Goal: Information Seeking & Learning: Learn about a topic

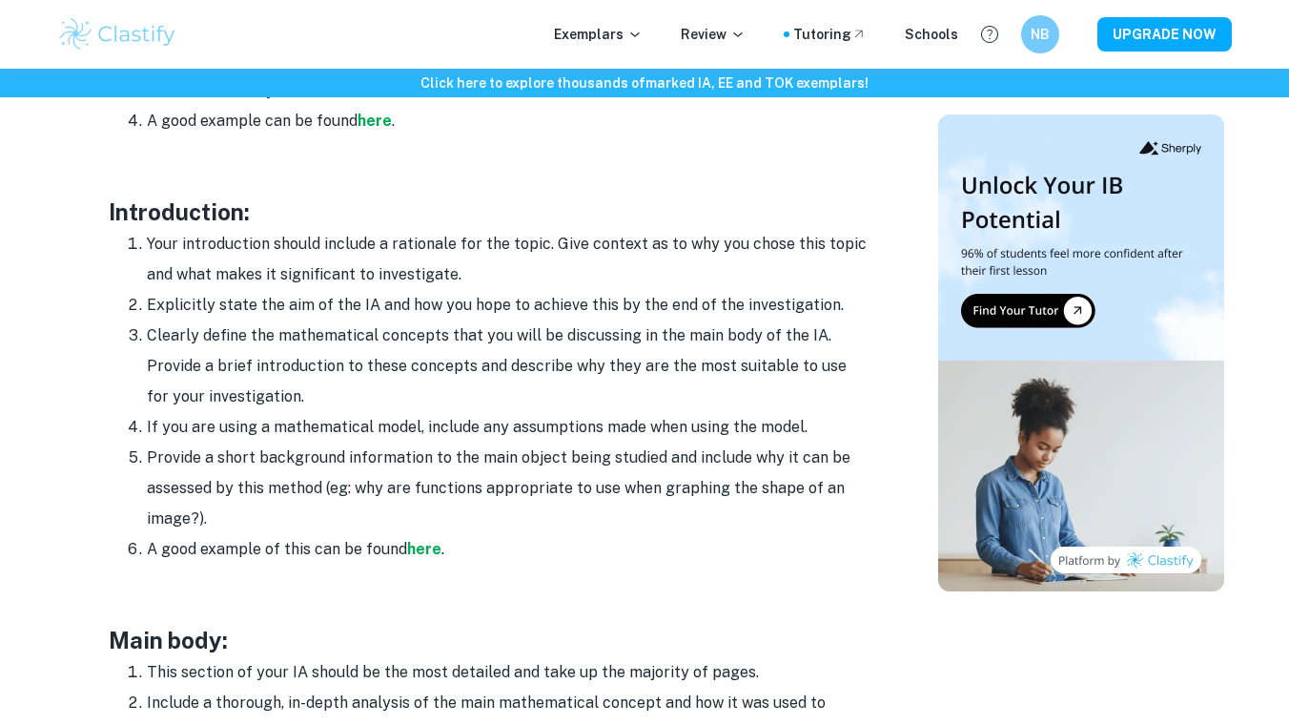
scroll to position [1166, 0]
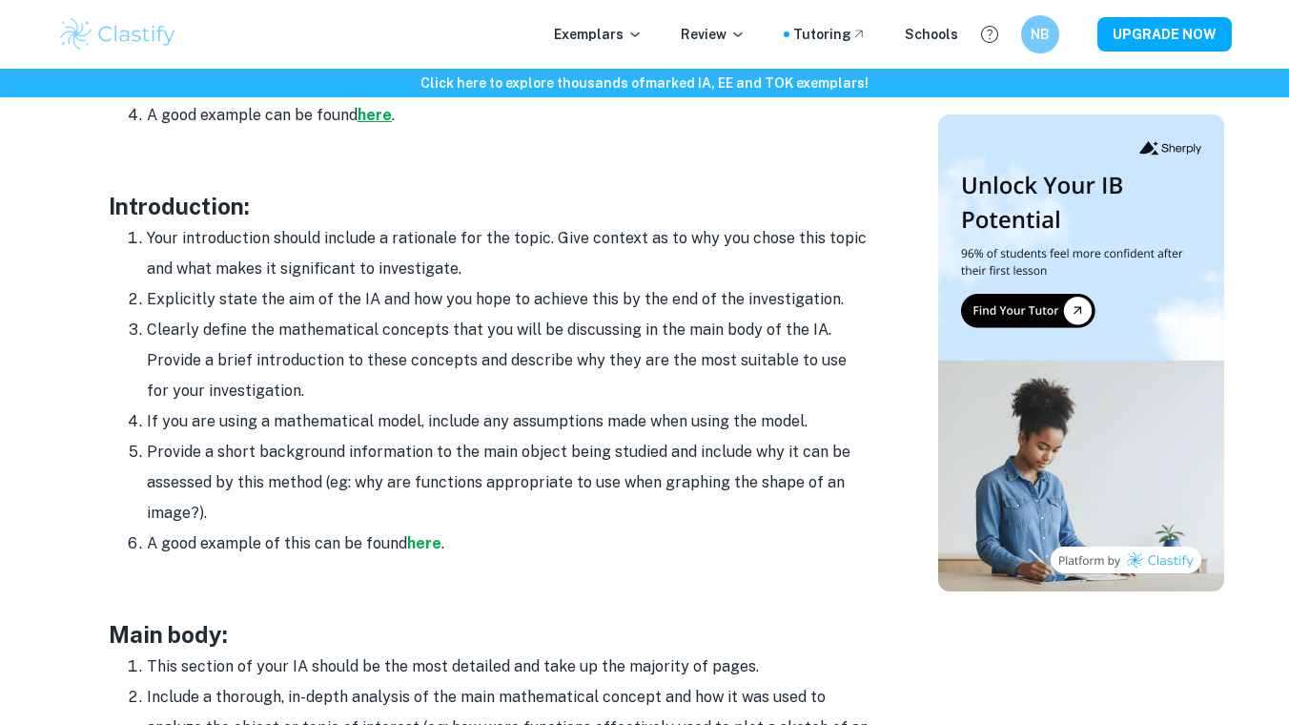
click at [368, 120] on strong "here" at bounding box center [375, 115] width 34 height 18
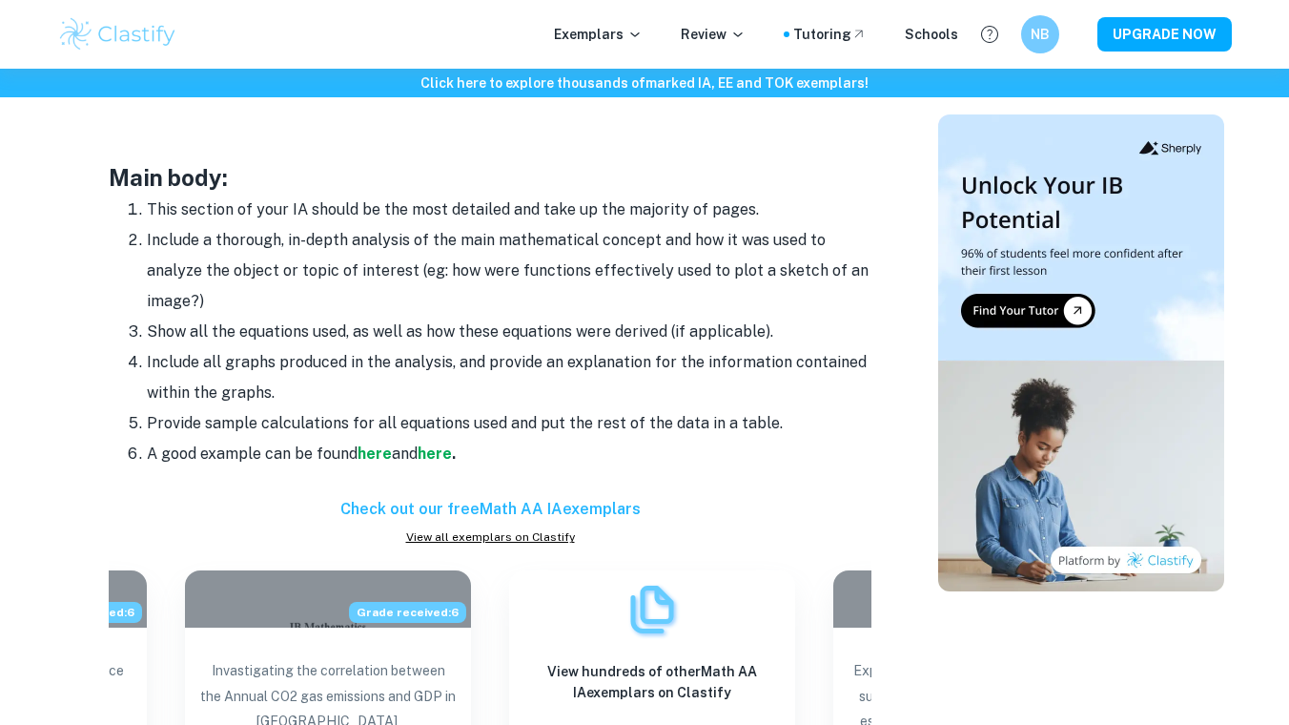
scroll to position [1625, 0]
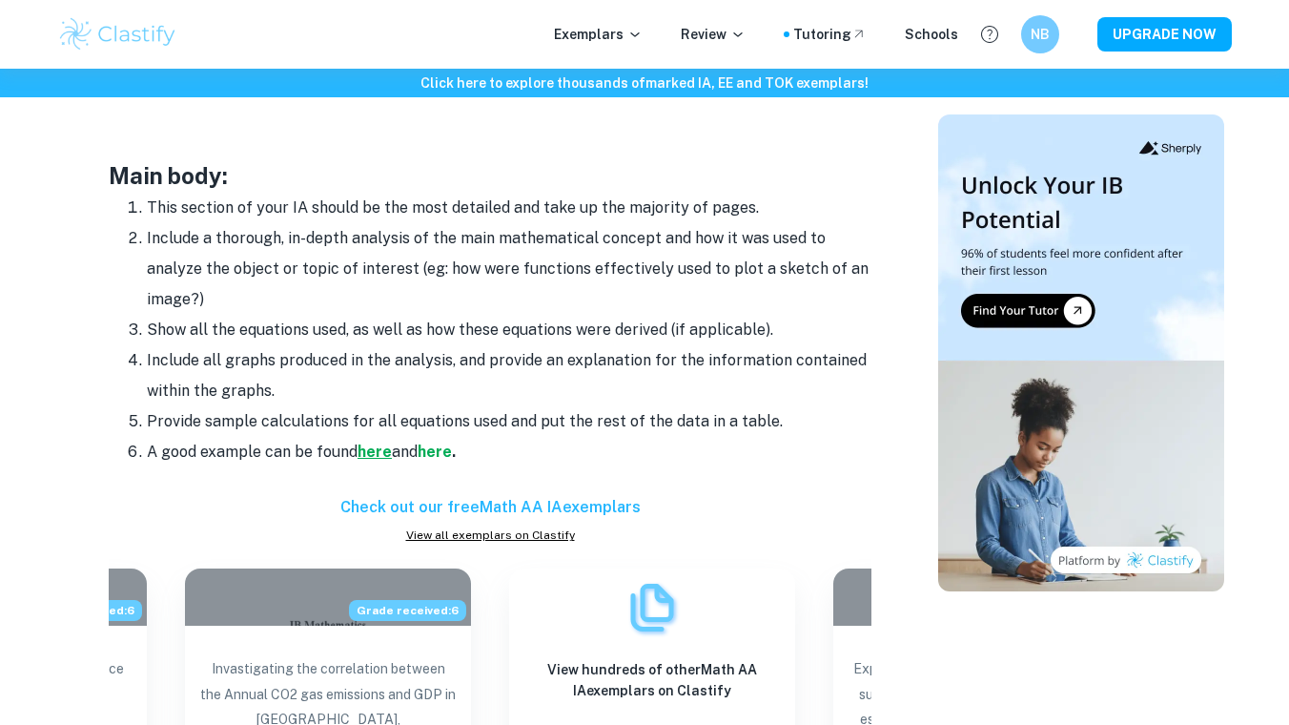
click at [372, 451] on strong "here" at bounding box center [375, 452] width 34 height 18
click at [443, 445] on strong "here" at bounding box center [435, 452] width 34 height 18
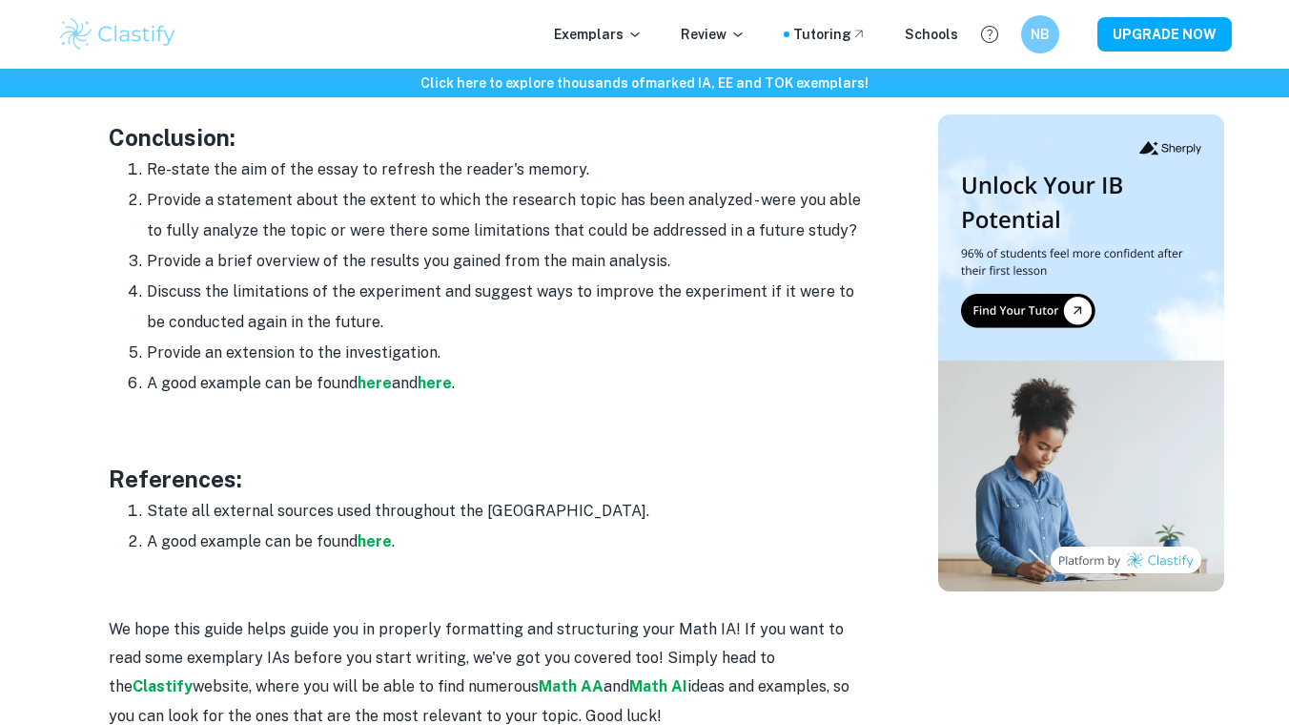
scroll to position [2361, 0]
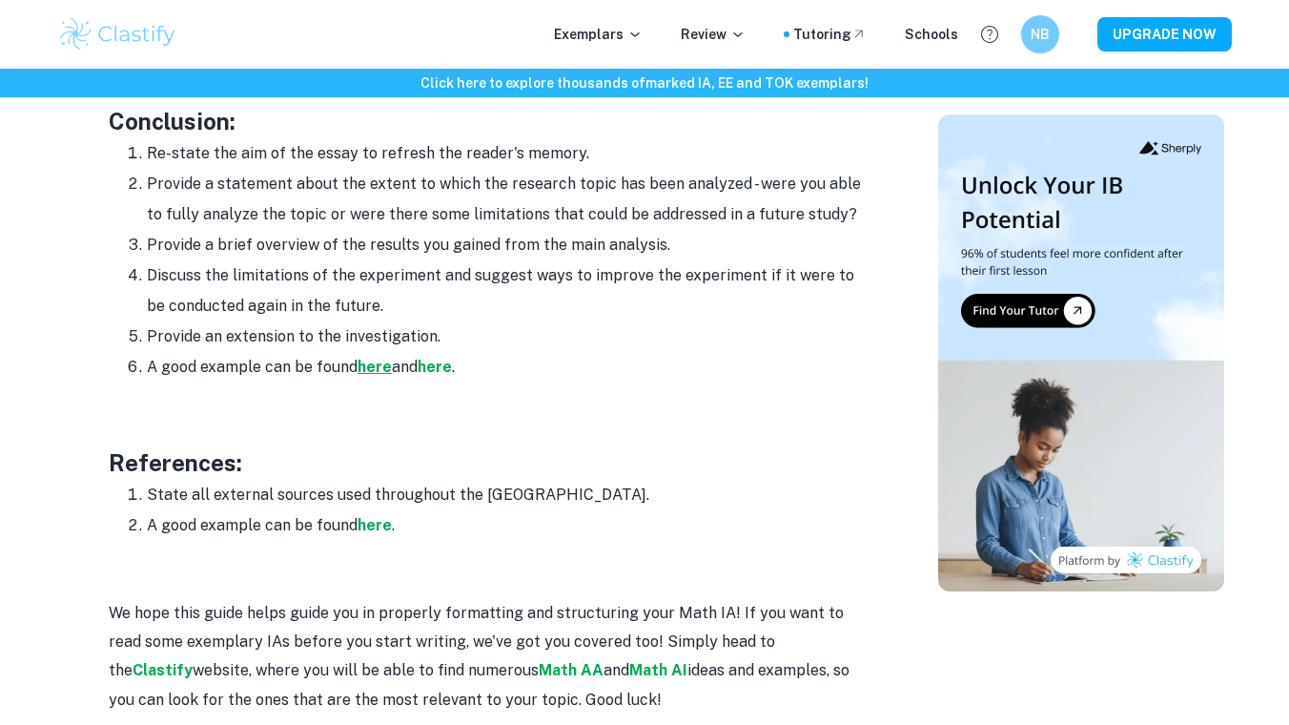
click at [384, 365] on strong "here" at bounding box center [375, 367] width 34 height 18
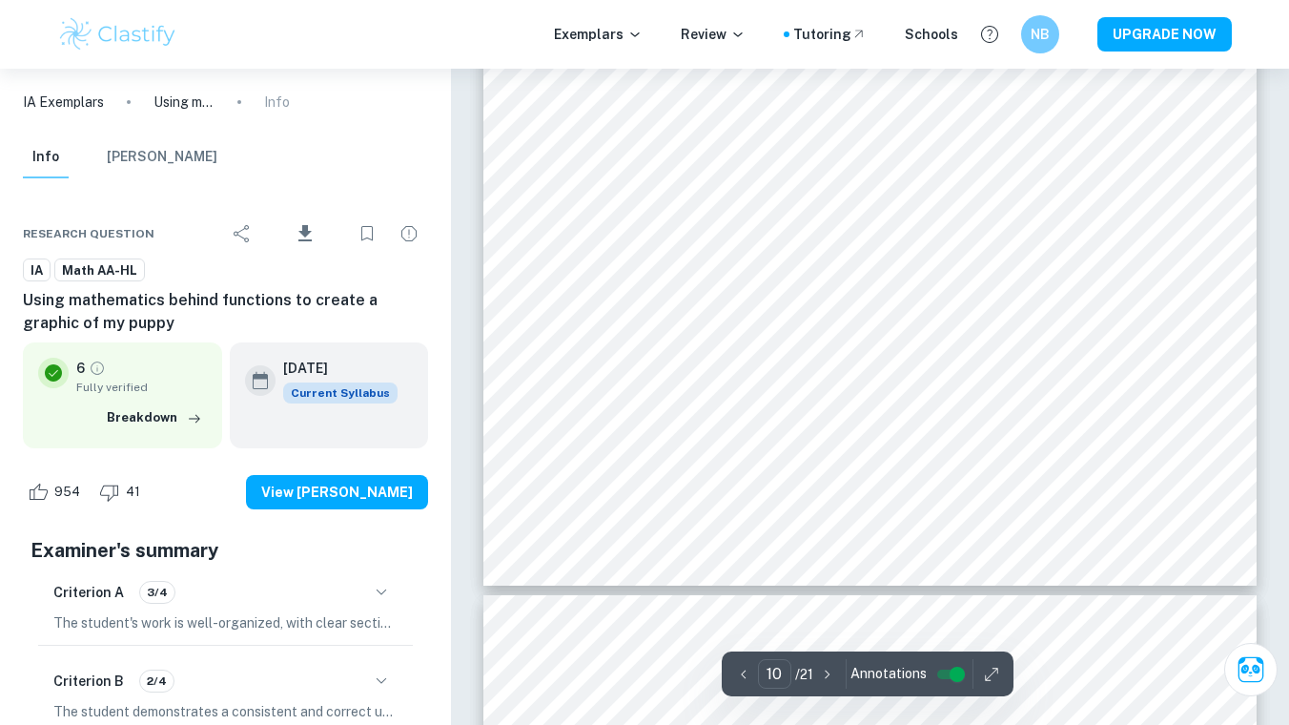
scroll to position [10775, 0]
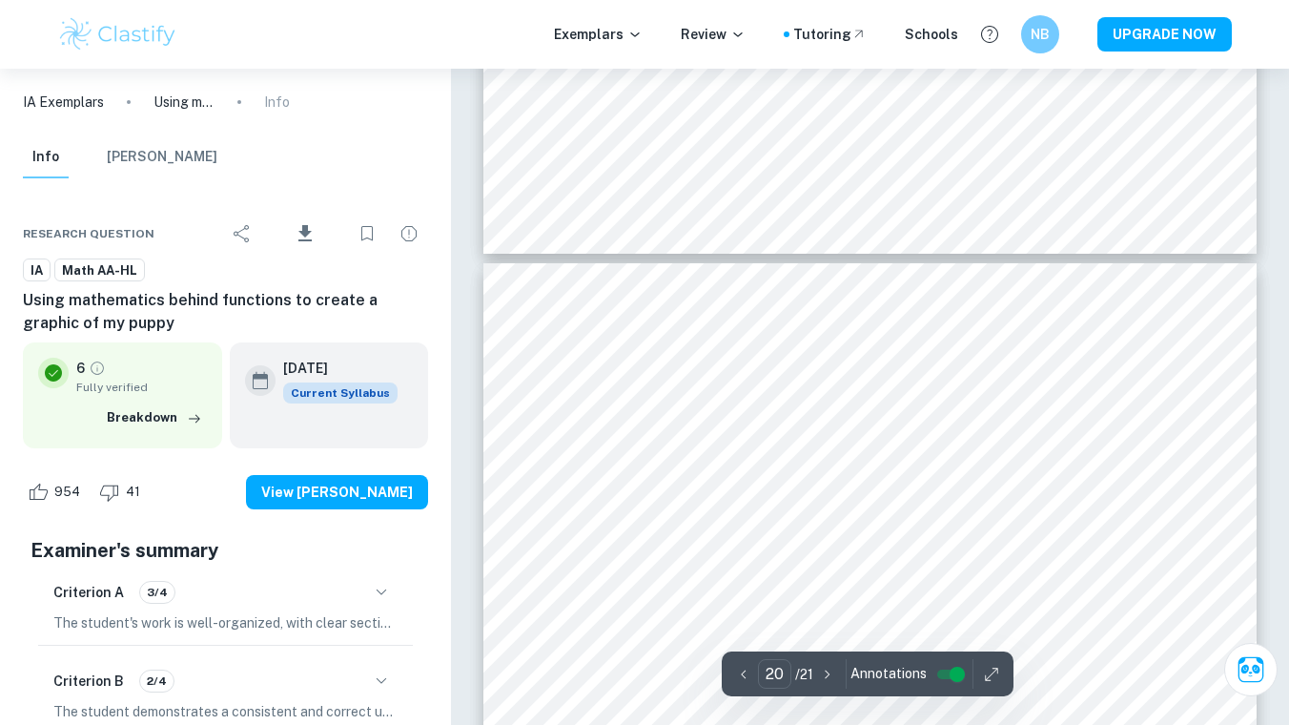
type input "21"
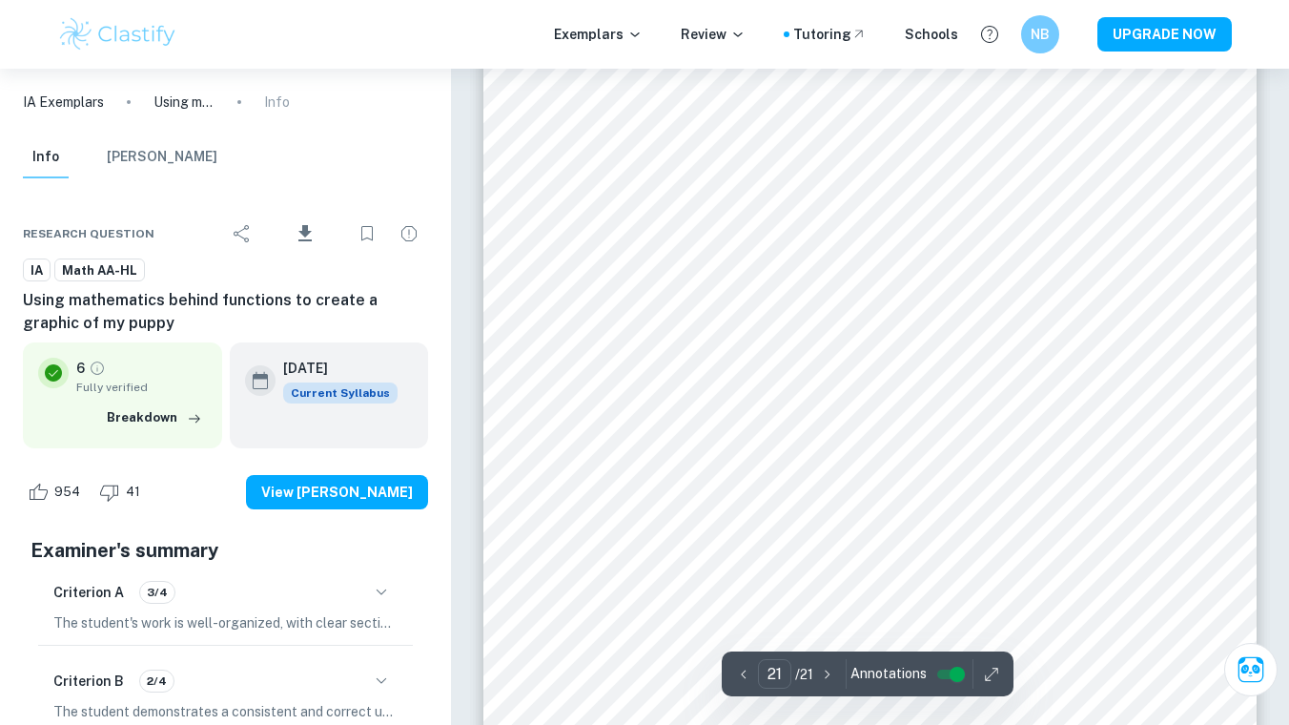
scroll to position [23046, 0]
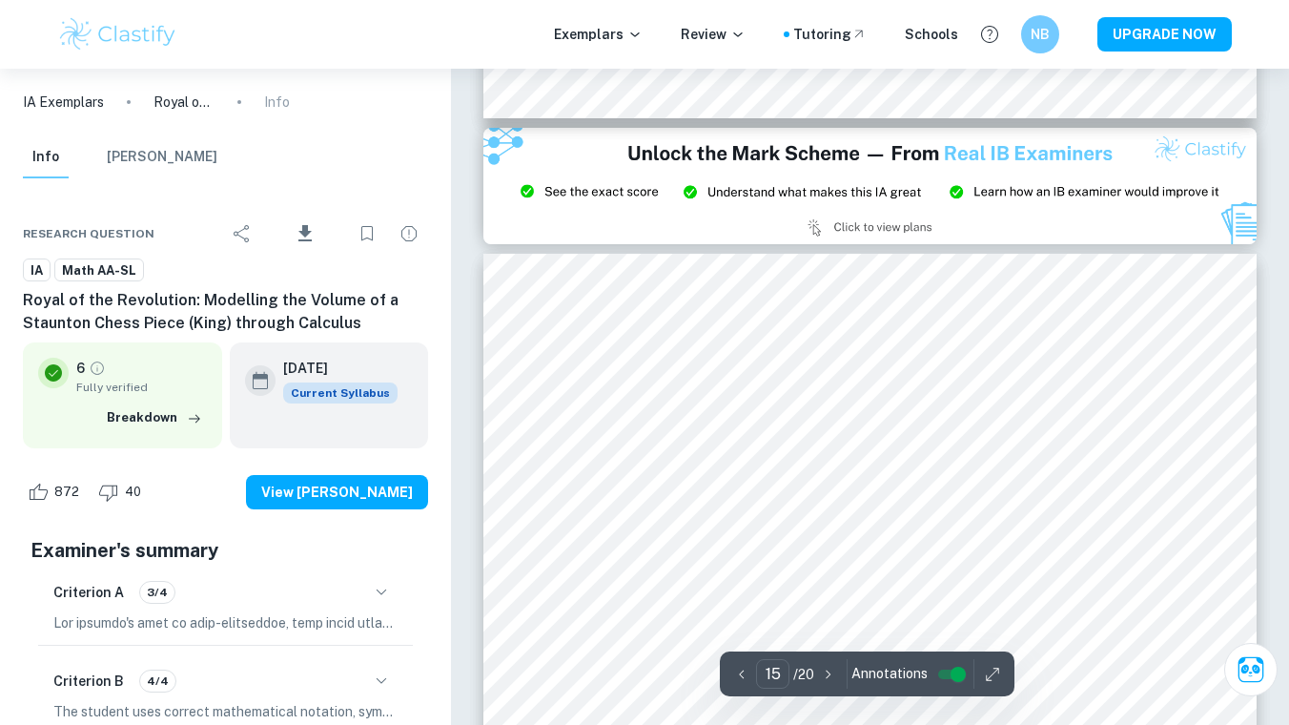
scroll to position [14610, 0]
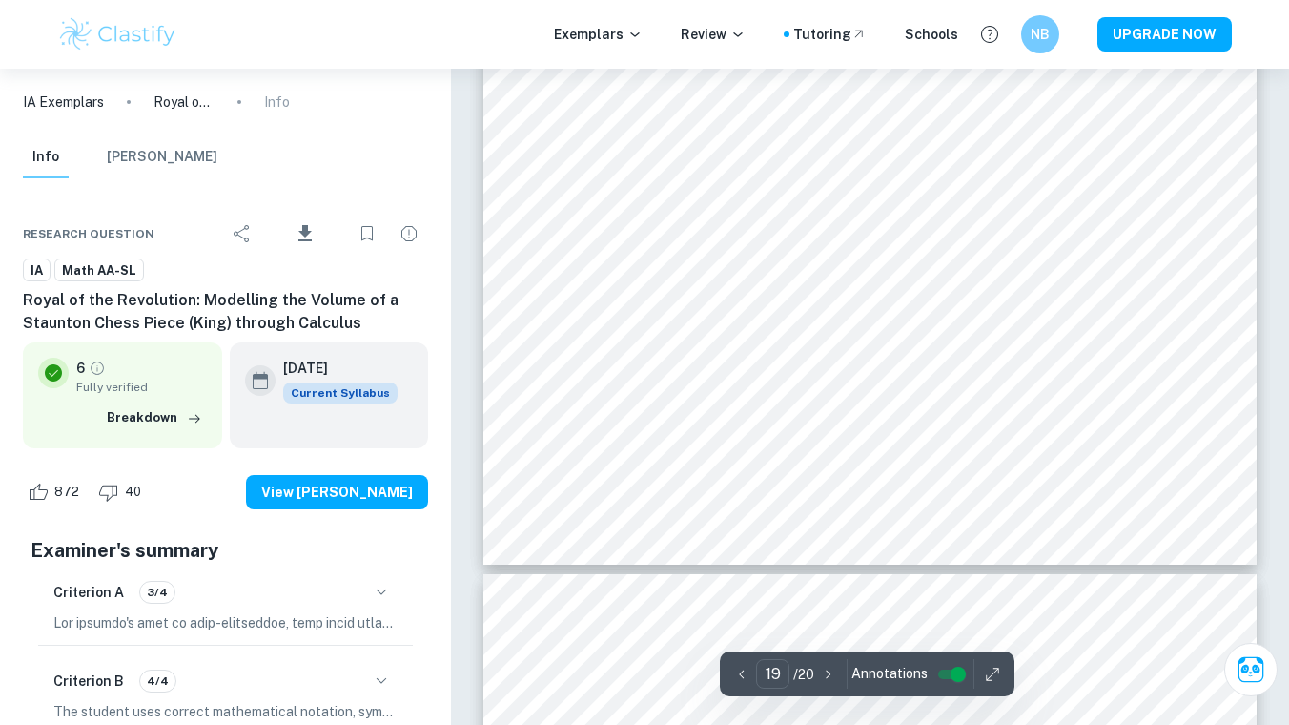
type input "20"
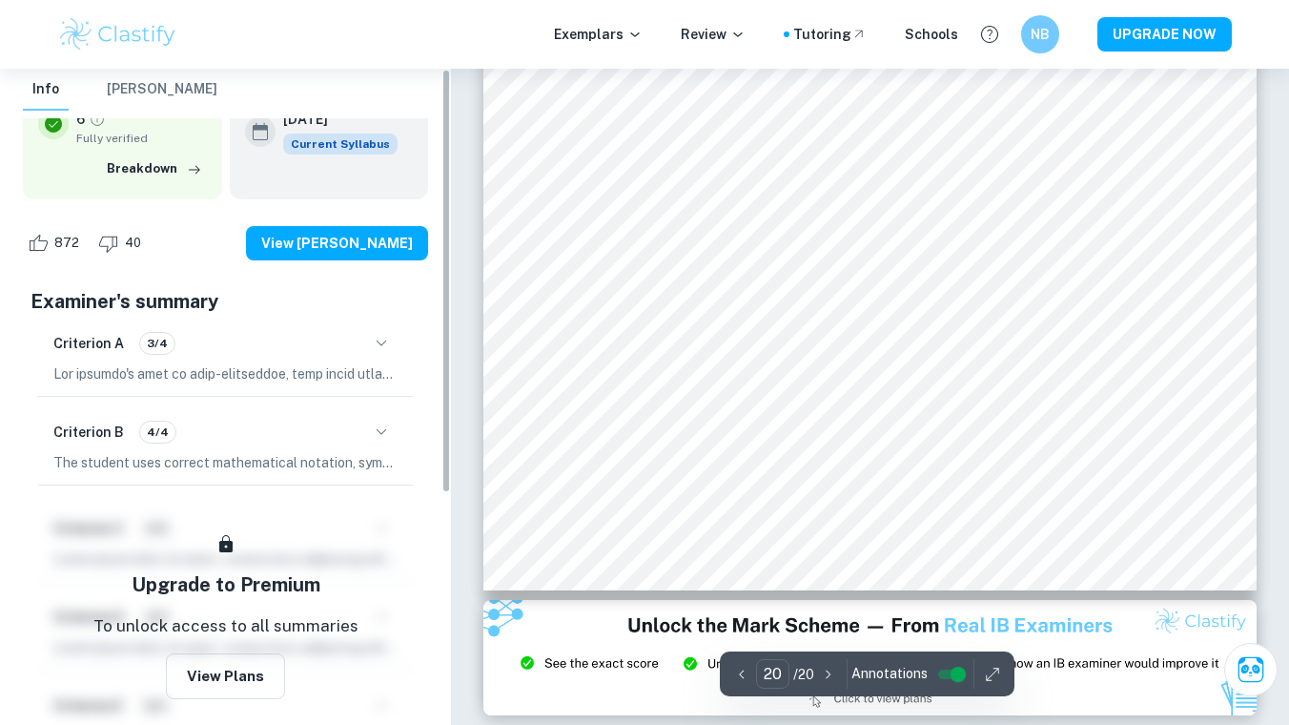
scroll to position [359, 0]
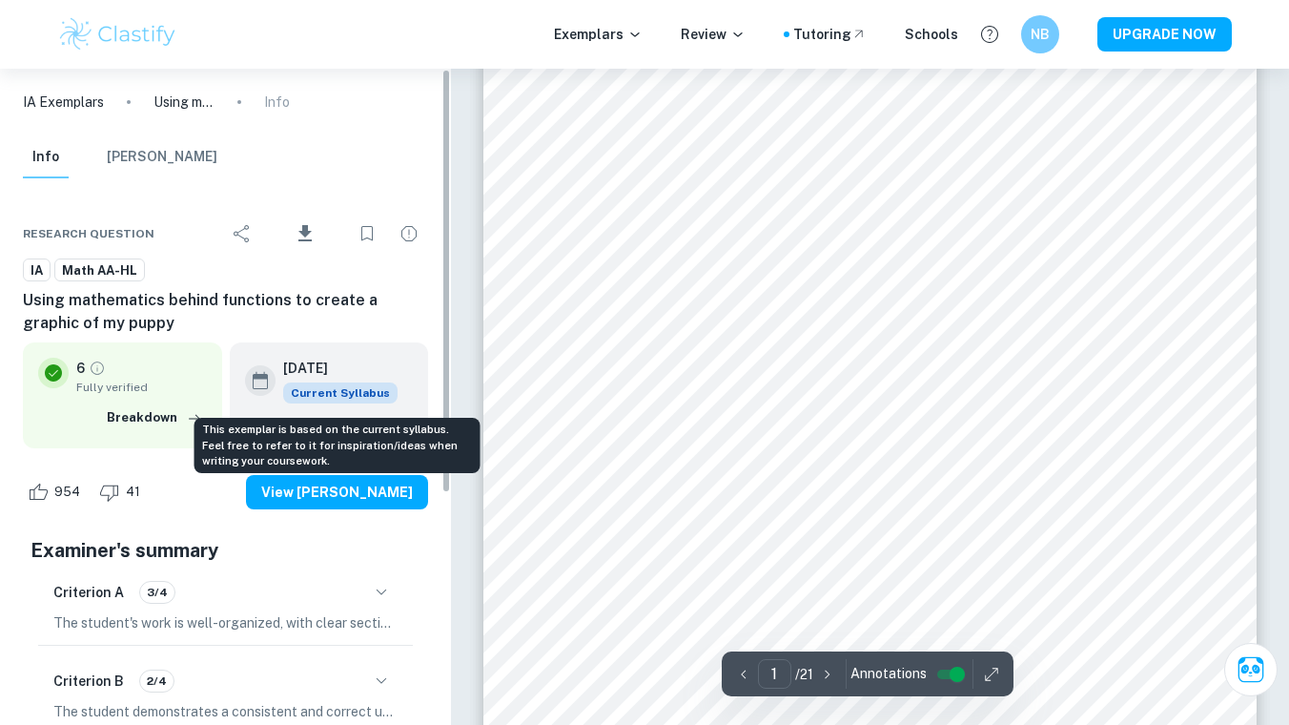
scroll to position [359, 0]
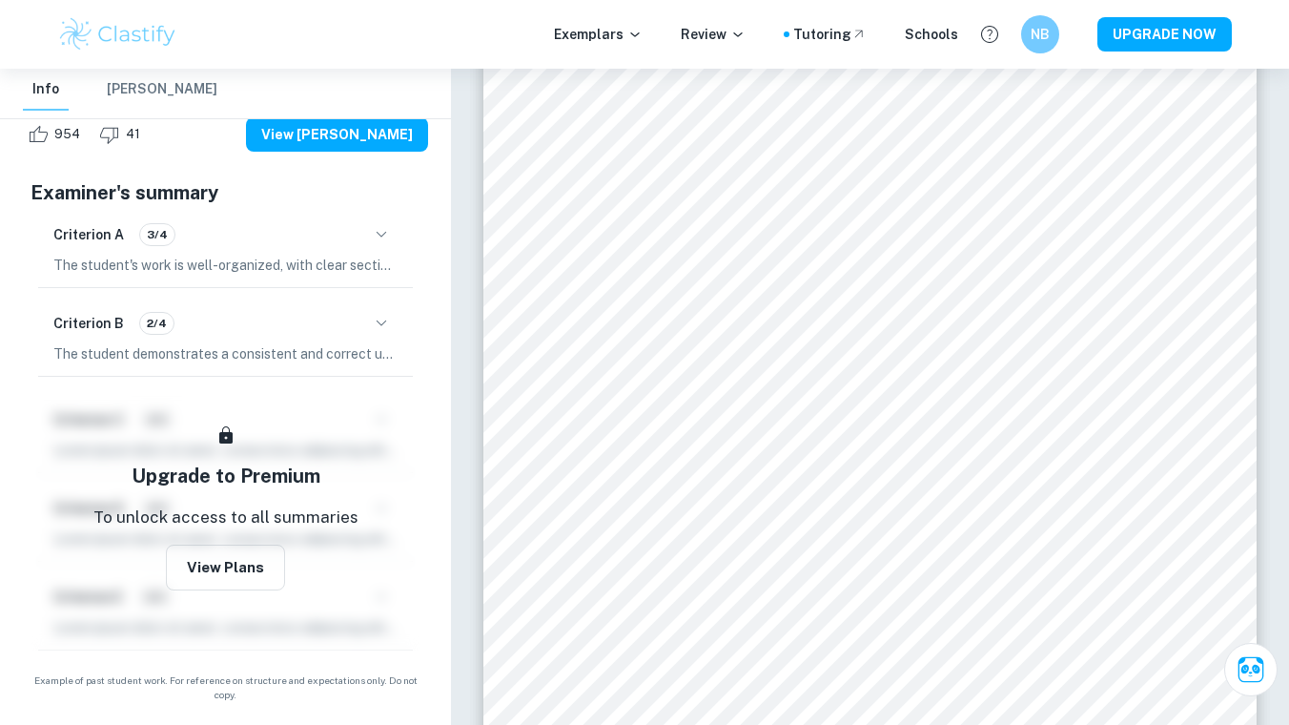
click at [370, 326] on icon "button" at bounding box center [381, 323] width 23 height 23
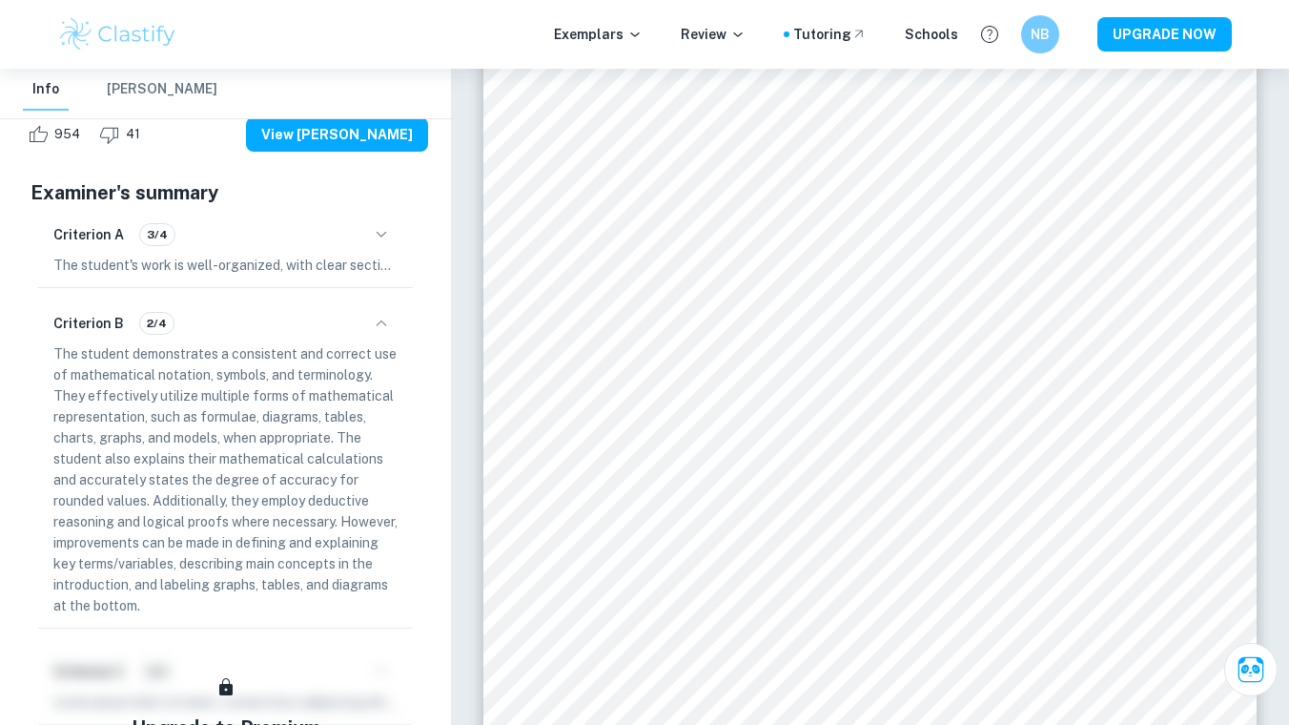
click at [369, 248] on div "Criterion A 3/4" at bounding box center [225, 234] width 344 height 32
click at [381, 223] on icon "button" at bounding box center [381, 234] width 23 height 23
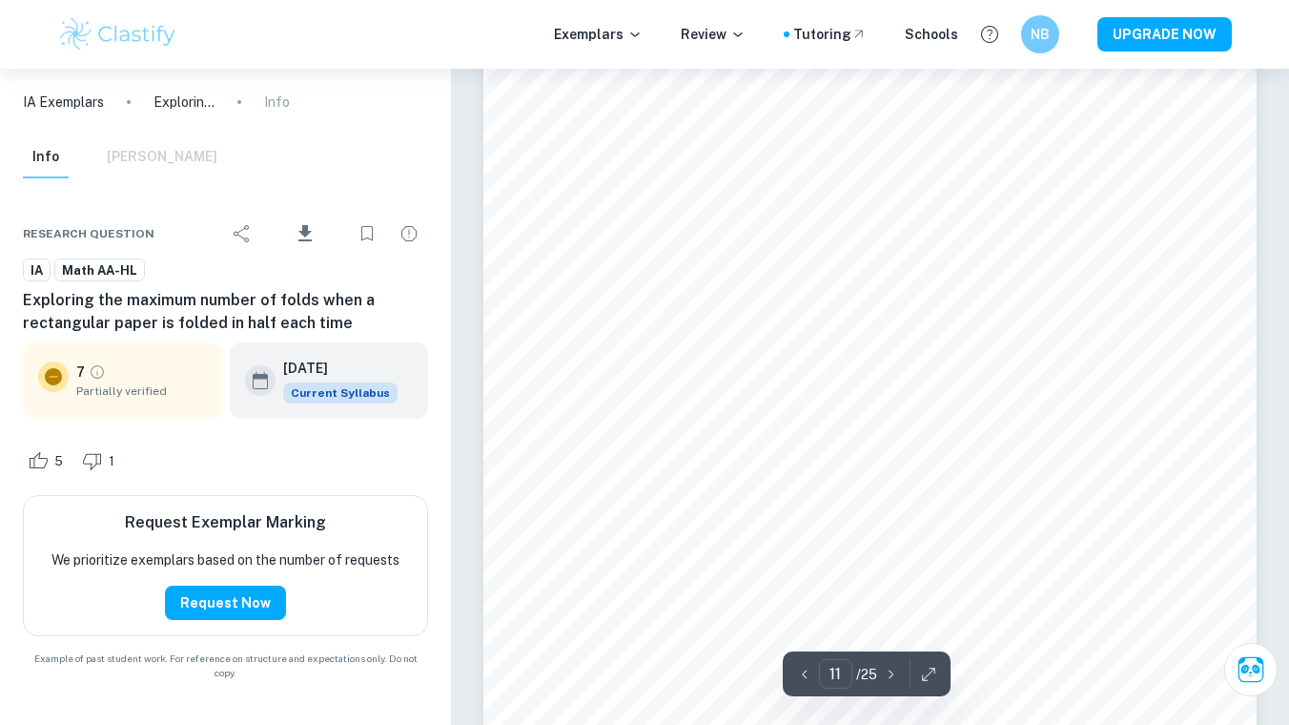
scroll to position [11587, 0]
